Goal: Use online tool/utility: Utilize a website feature to perform a specific function

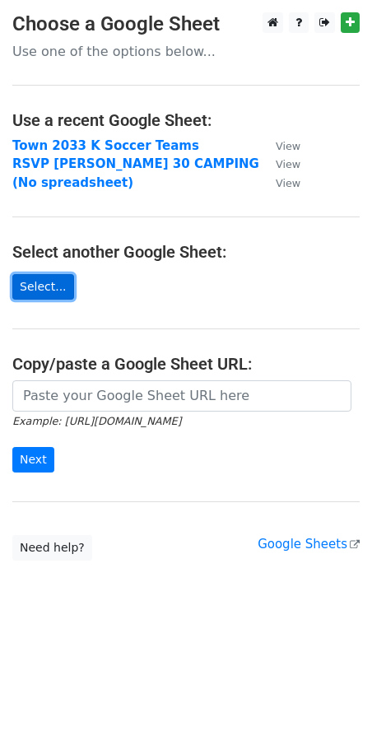
click at [44, 292] on link "Select..." at bounding box center [43, 287] width 62 height 26
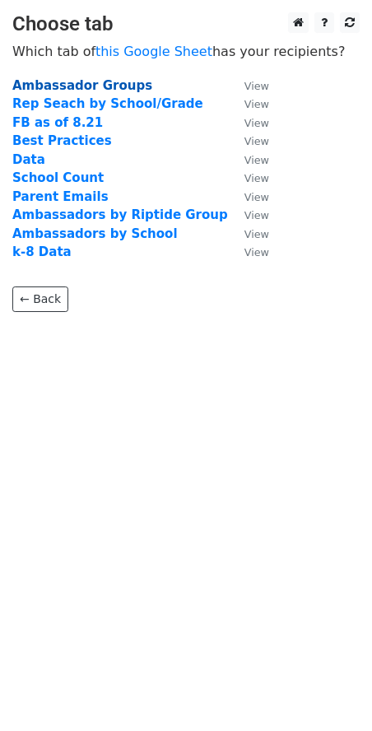
click at [89, 85] on strong "Ambassador Groups" at bounding box center [82, 85] width 140 height 15
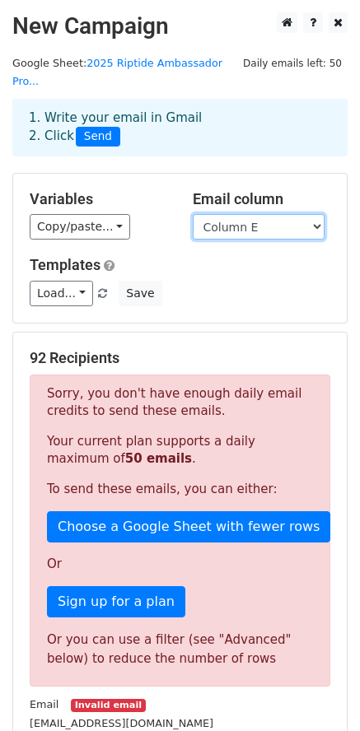
click at [249, 214] on select "Column A Column B Column C Column D Column E Column F Column G Column H Column …" at bounding box center [259, 227] width 132 height 26
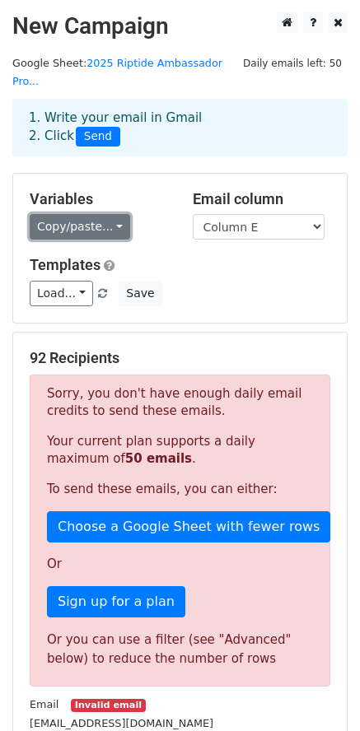
click at [96, 216] on link "Copy/paste..." at bounding box center [80, 227] width 100 height 26
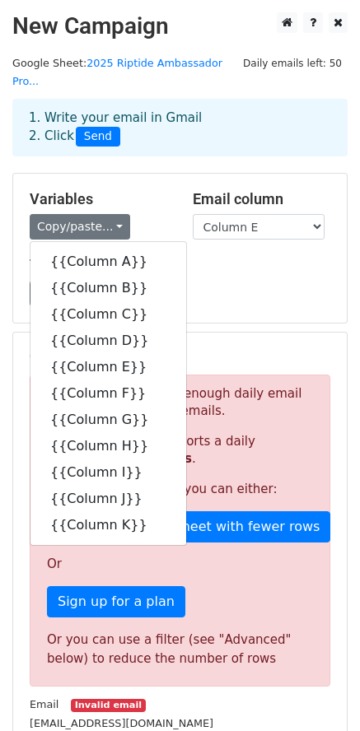
click at [151, 190] on h5 "Variables" at bounding box center [99, 199] width 138 height 18
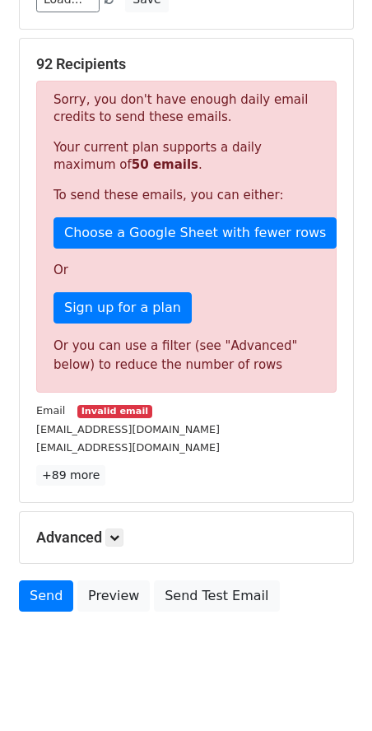
scroll to position [296, 0]
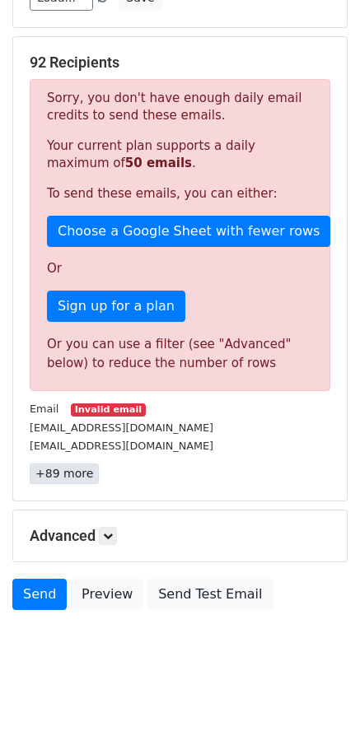
click at [44, 463] on link "+89 more" at bounding box center [64, 473] width 69 height 21
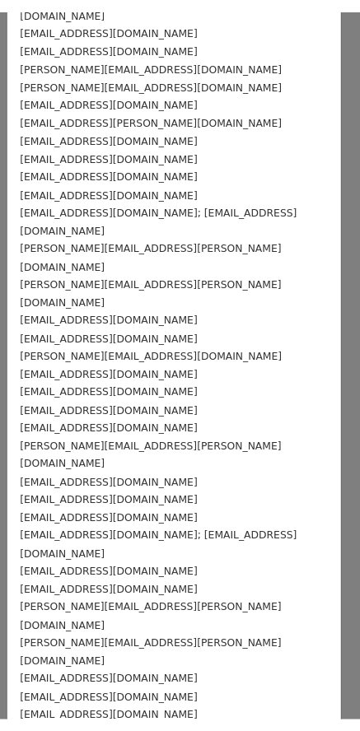
scroll to position [0, 0]
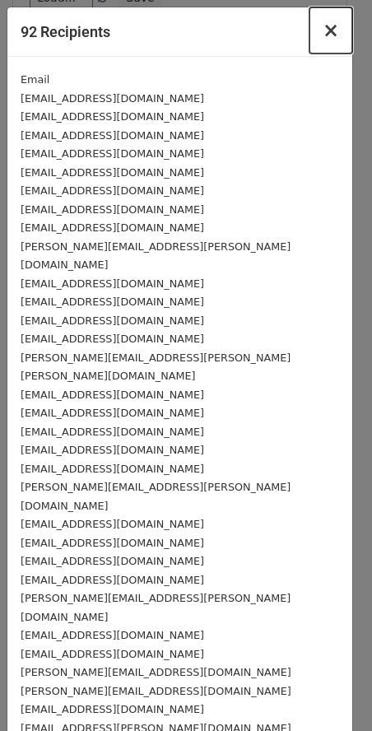
click at [323, 34] on span "×" at bounding box center [331, 30] width 16 height 23
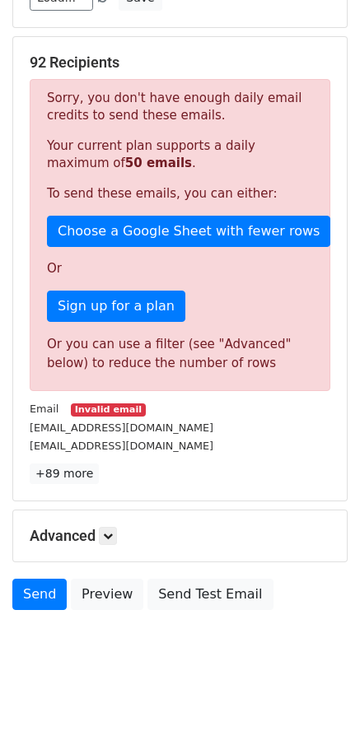
click at [95, 527] on h5 "Advanced" at bounding box center [180, 536] width 300 height 18
click at [114, 527] on link at bounding box center [108, 536] width 18 height 18
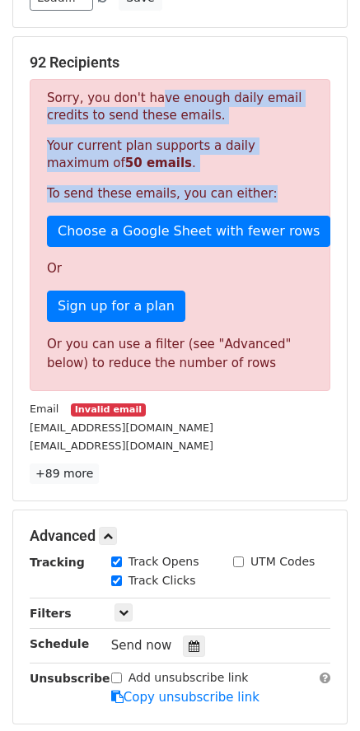
drag, startPoint x: 147, startPoint y: 86, endPoint x: 246, endPoint y: 161, distance: 124.6
click at [258, 167] on div "Sorry, you don't have enough daily email credits to send these emails. Your cur…" at bounding box center [180, 235] width 300 height 312
click at [246, 161] on div "Sorry, you don't have enough daily email credits to send these emails. Your cur…" at bounding box center [180, 235] width 300 height 312
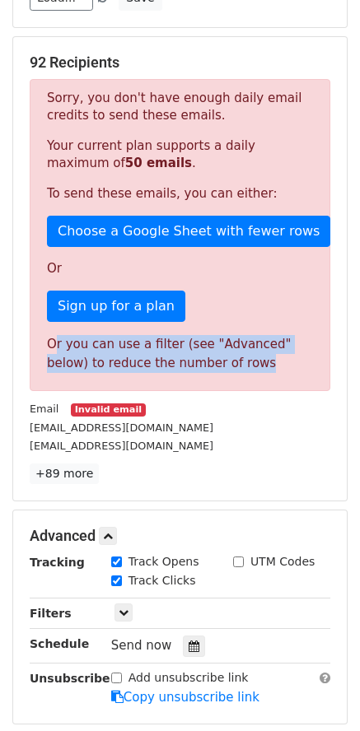
drag, startPoint x: 96, startPoint y: 327, endPoint x: 230, endPoint y: 343, distance: 135.2
click at [230, 343] on div "Or you can use a filter (see "Advanced" below) to reduce the number of rows" at bounding box center [180, 353] width 266 height 37
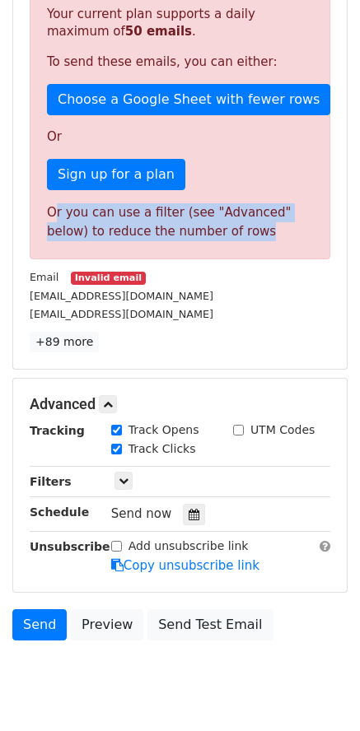
scroll to position [457, 0]
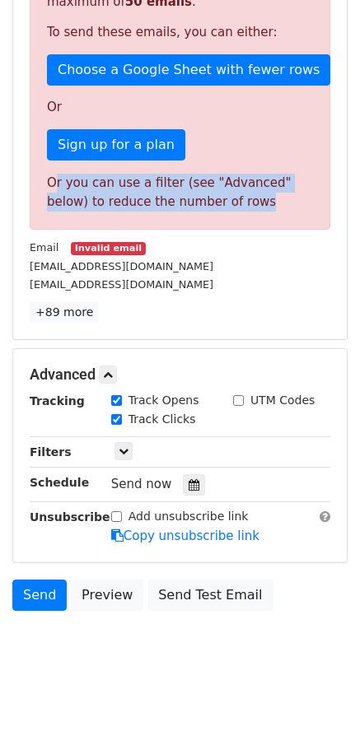
click at [93, 174] on div "Or you can use a filter (see "Advanced" below) to reduce the number of rows" at bounding box center [180, 192] width 266 height 37
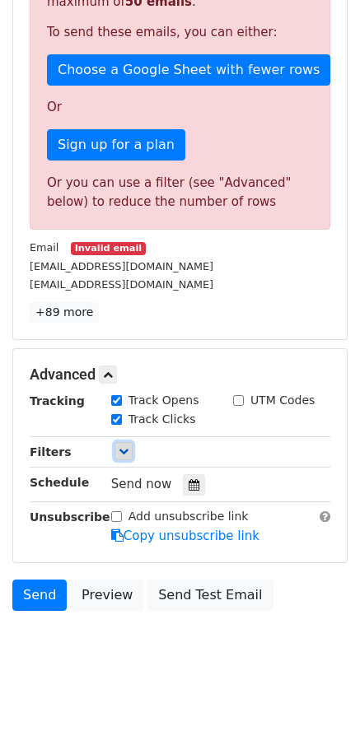
click at [120, 446] on icon at bounding box center [124, 451] width 10 height 10
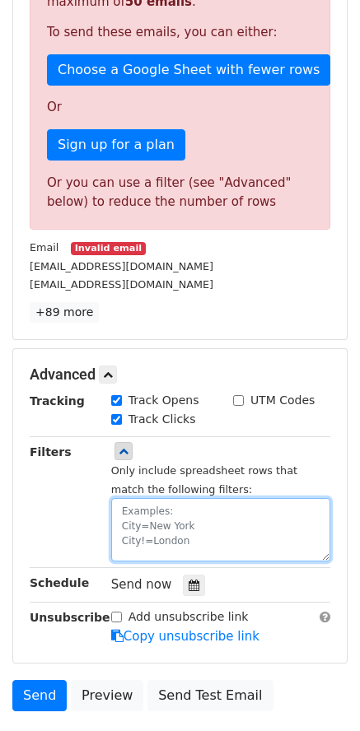
click at [158, 508] on textarea at bounding box center [220, 529] width 219 height 63
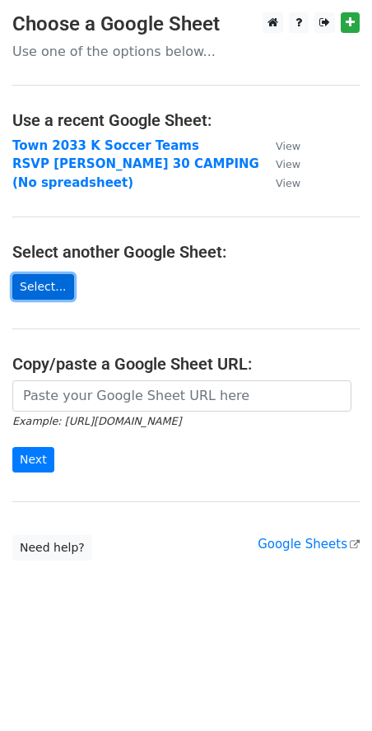
click at [49, 287] on link "Select..." at bounding box center [43, 287] width 62 height 26
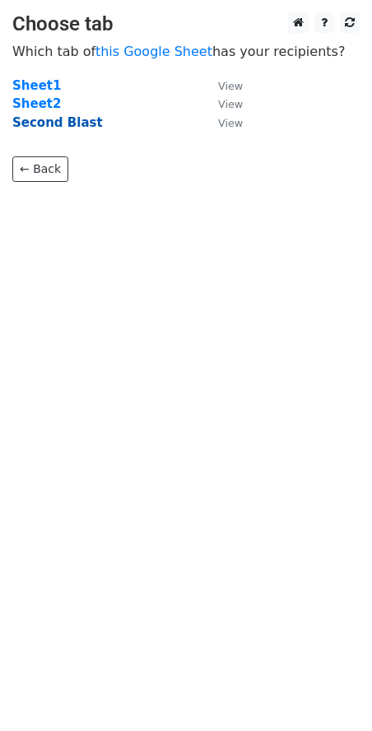
click at [51, 124] on strong "Second Blast" at bounding box center [57, 122] width 91 height 15
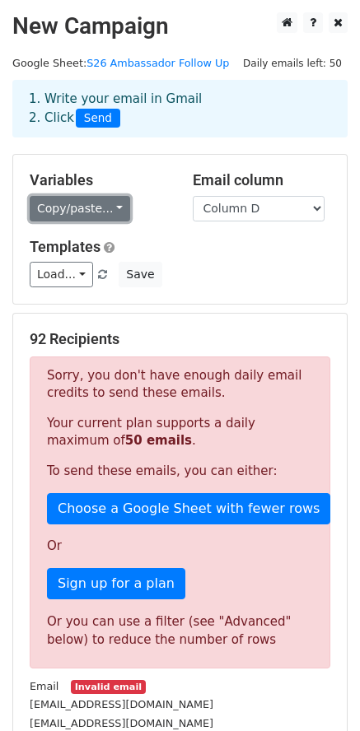
click at [91, 213] on link "Copy/paste..." at bounding box center [80, 209] width 100 height 26
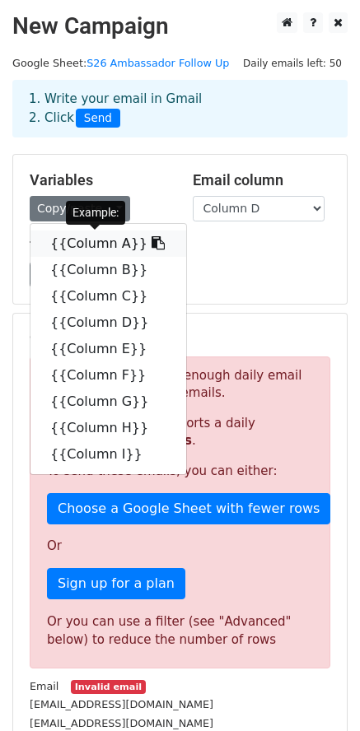
click at [109, 245] on link "{{Column A}}" at bounding box center [108, 243] width 156 height 26
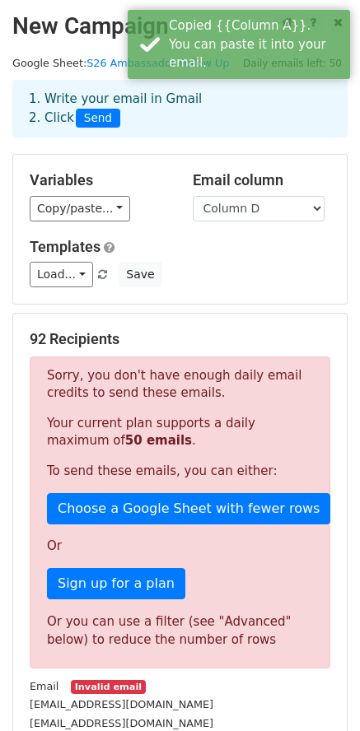
click at [124, 182] on h5 "Variables" at bounding box center [99, 180] width 138 height 18
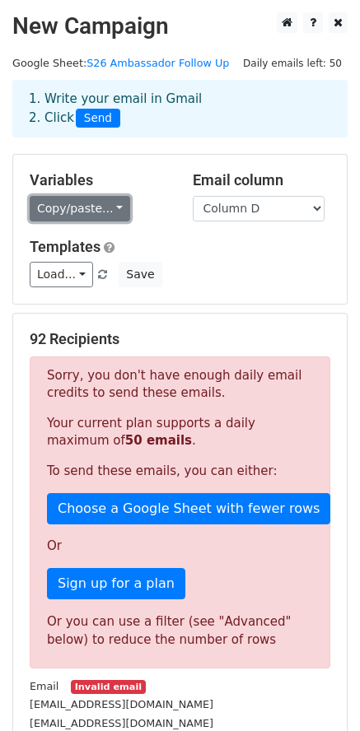
click at [91, 206] on link "Copy/paste..." at bounding box center [80, 209] width 100 height 26
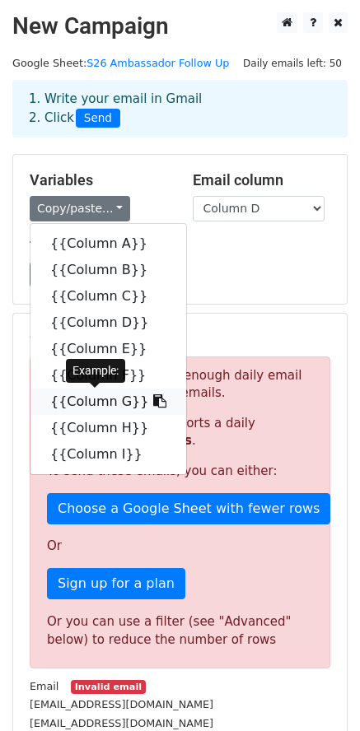
click at [121, 401] on link "{{Column G}}" at bounding box center [108, 402] width 156 height 26
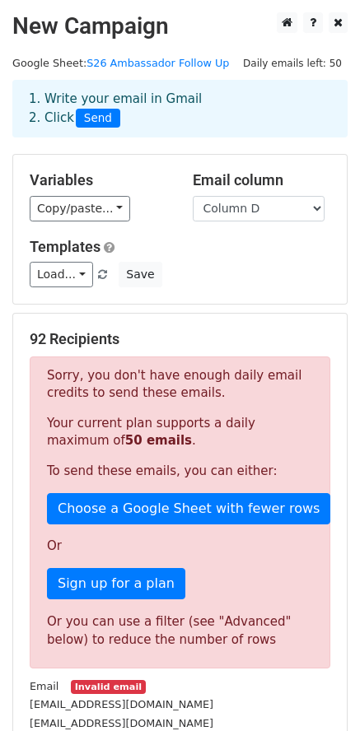
click at [242, 293] on div "Variables Copy/paste... {{Column A}} {{Column B}} {{Column C}} {{Column D}} {{C…" at bounding box center [179, 229] width 333 height 149
click at [161, 68] on link "S26 Ambassador Follow Up" at bounding box center [157, 63] width 142 height 12
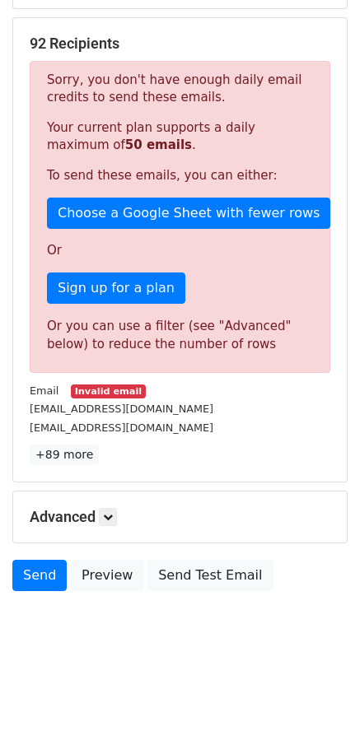
scroll to position [213, 0]
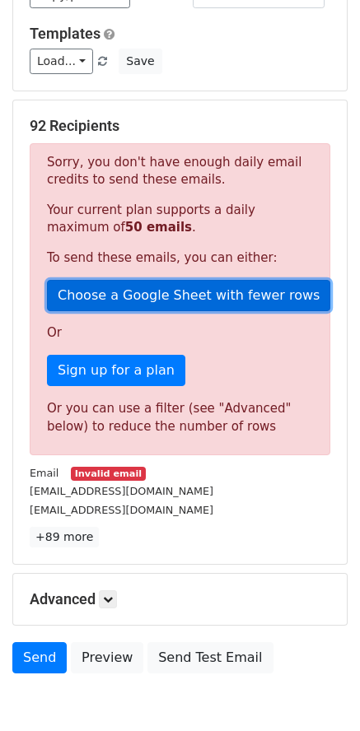
click at [172, 293] on link "Choose a Google Sheet with fewer rows" at bounding box center [188, 295] width 283 height 31
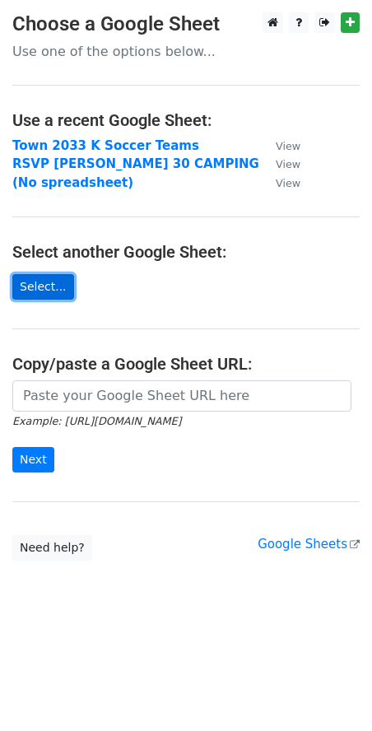
click at [30, 294] on link "Select..." at bounding box center [43, 287] width 62 height 26
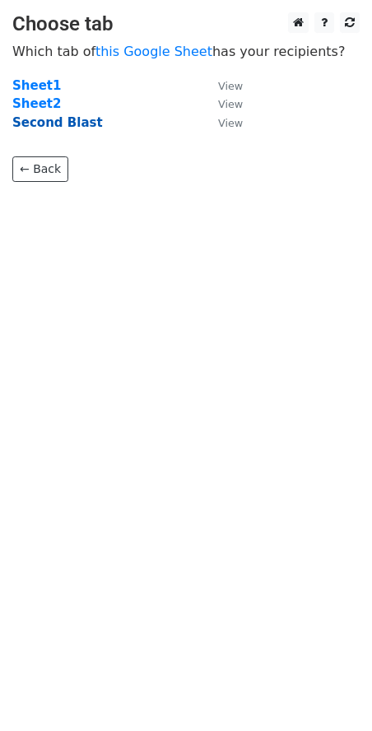
click at [68, 121] on strong "Second Blast" at bounding box center [57, 122] width 91 height 15
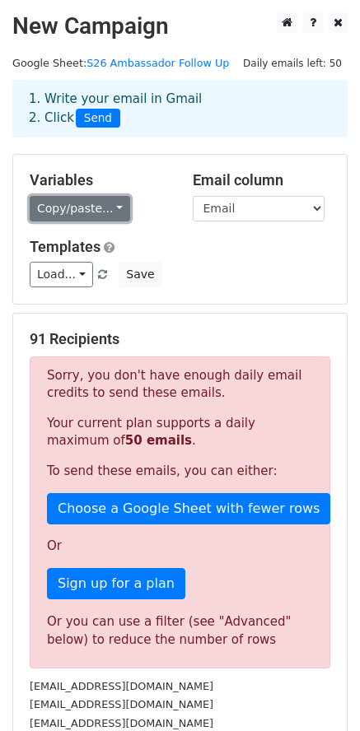
click at [92, 207] on link "Copy/paste..." at bounding box center [80, 209] width 100 height 26
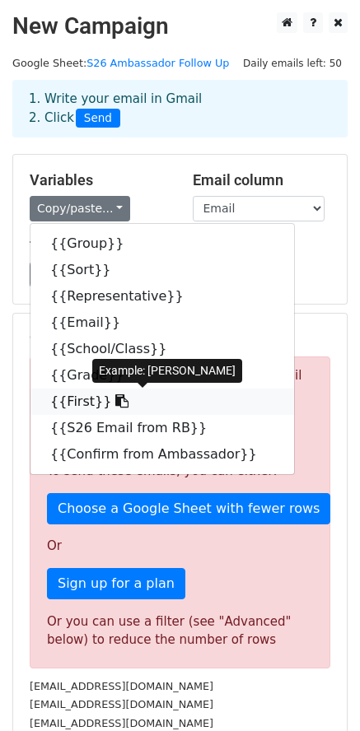
click at [133, 399] on link "{{First}}" at bounding box center [161, 402] width 263 height 26
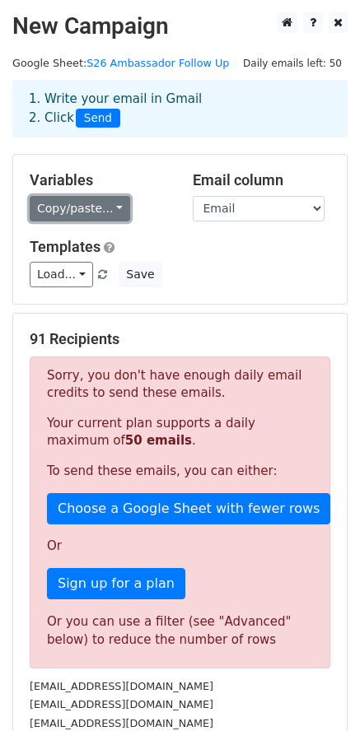
click at [78, 212] on link "Copy/paste..." at bounding box center [80, 209] width 100 height 26
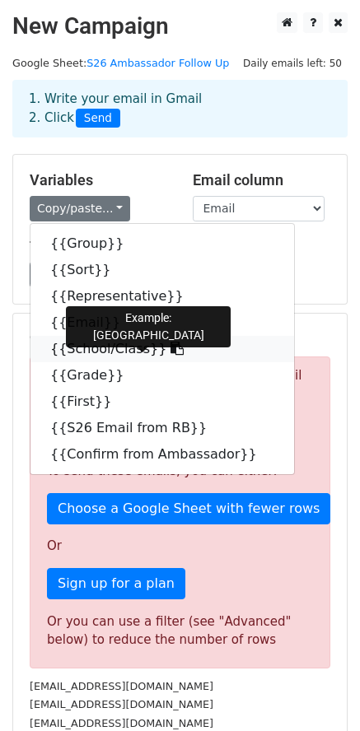
click at [109, 351] on link "{{School/Class}}" at bounding box center [161, 349] width 263 height 26
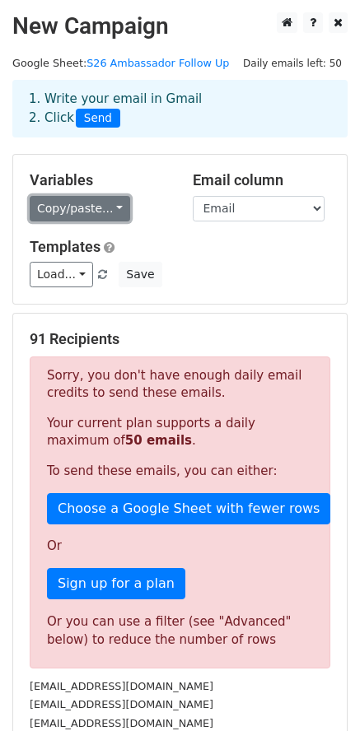
click at [85, 211] on link "Copy/paste..." at bounding box center [80, 209] width 100 height 26
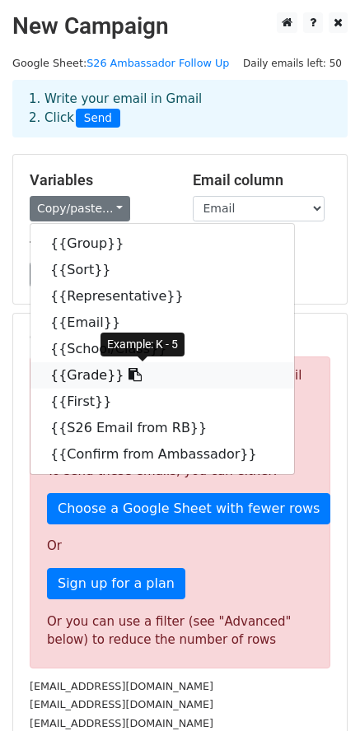
click at [124, 368] on span at bounding box center [132, 375] width 17 height 16
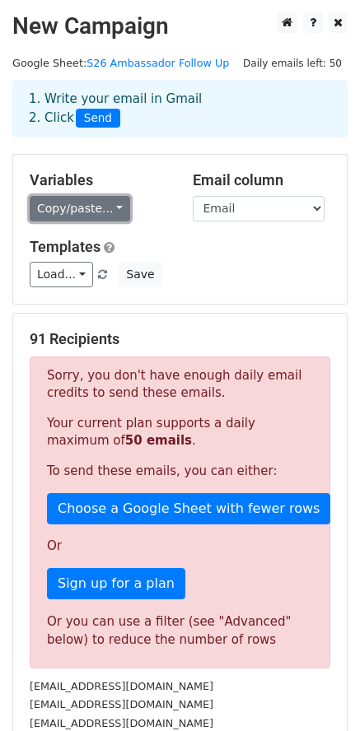
click at [95, 207] on link "Copy/paste..." at bounding box center [80, 209] width 100 height 26
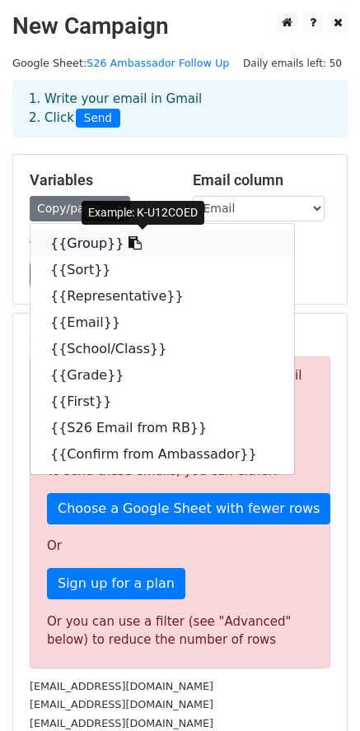
click at [83, 244] on link "{{Group}}" at bounding box center [161, 243] width 263 height 26
